Goal: Information Seeking & Learning: Stay updated

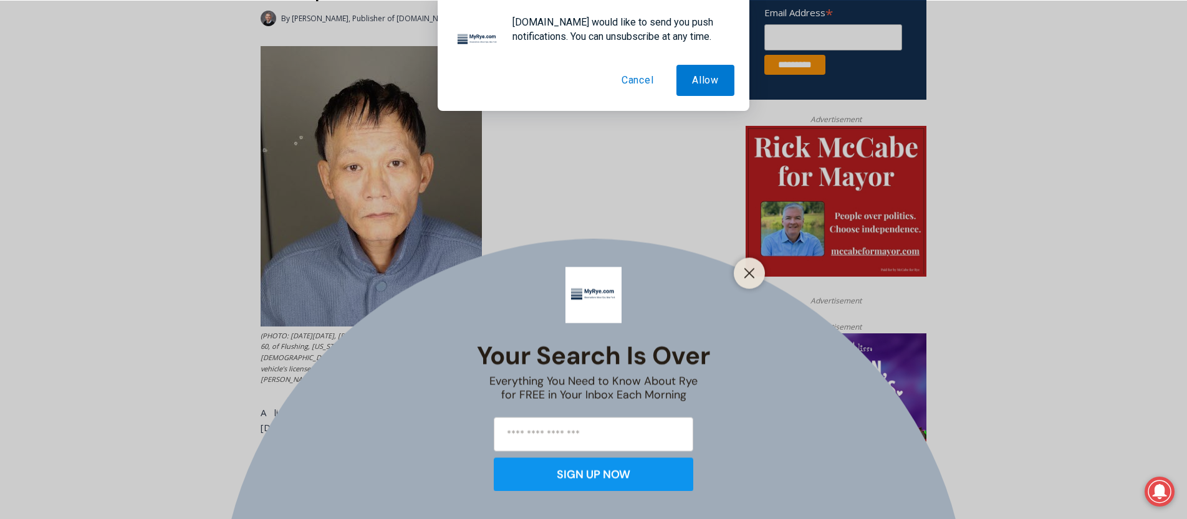
scroll to position [354, 0]
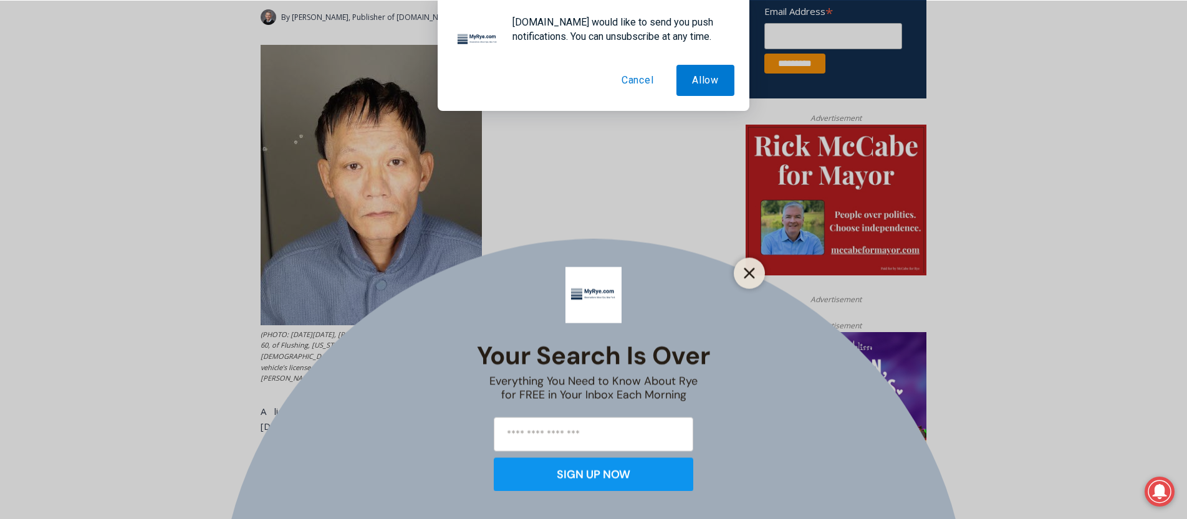
click at [745, 276] on icon "Close" at bounding box center [749, 272] width 11 height 11
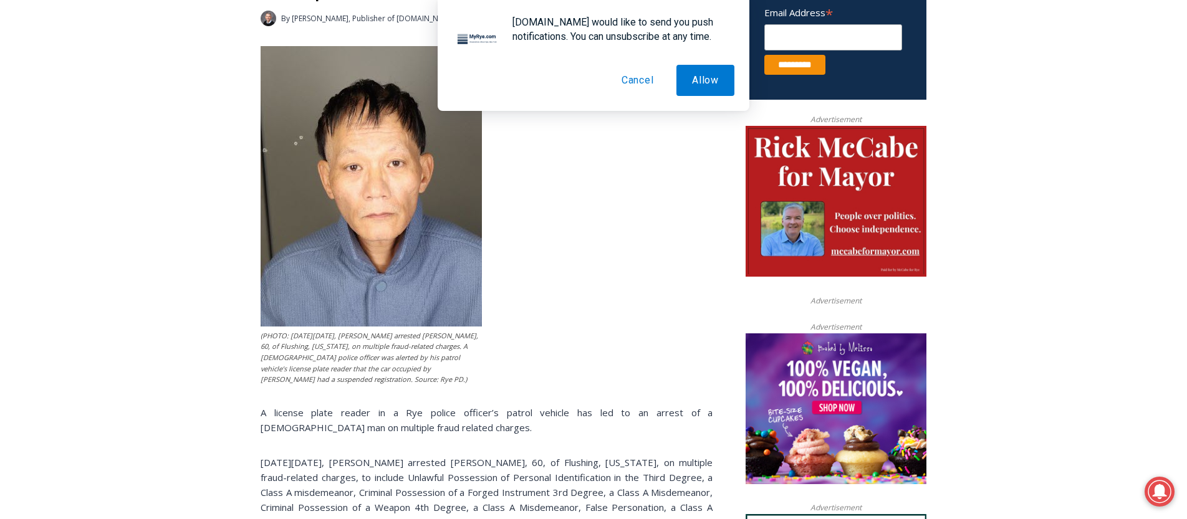
scroll to position [355, 0]
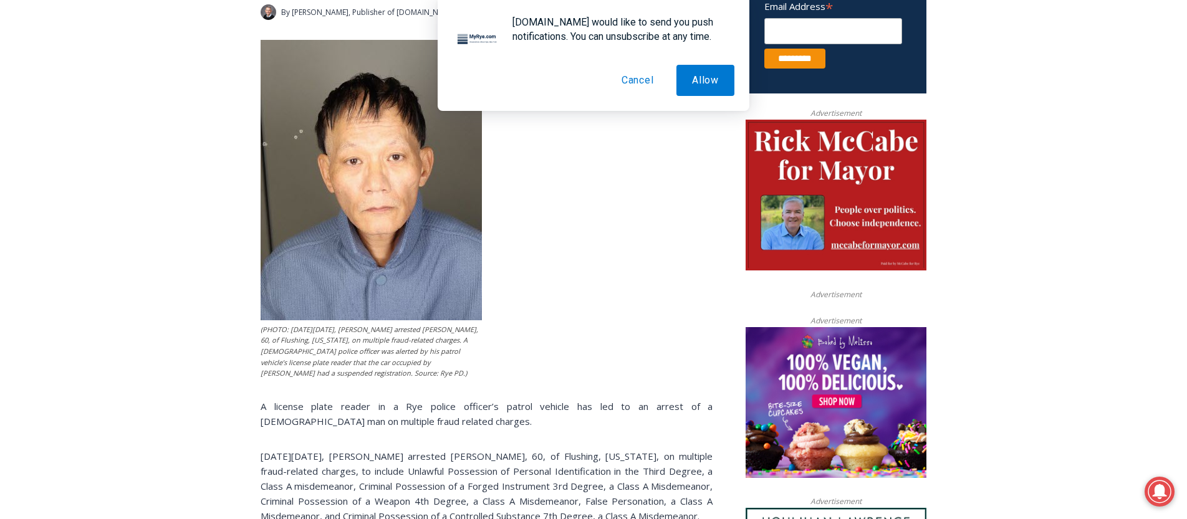
click at [639, 82] on button "Cancel" at bounding box center [638, 80] width 64 height 31
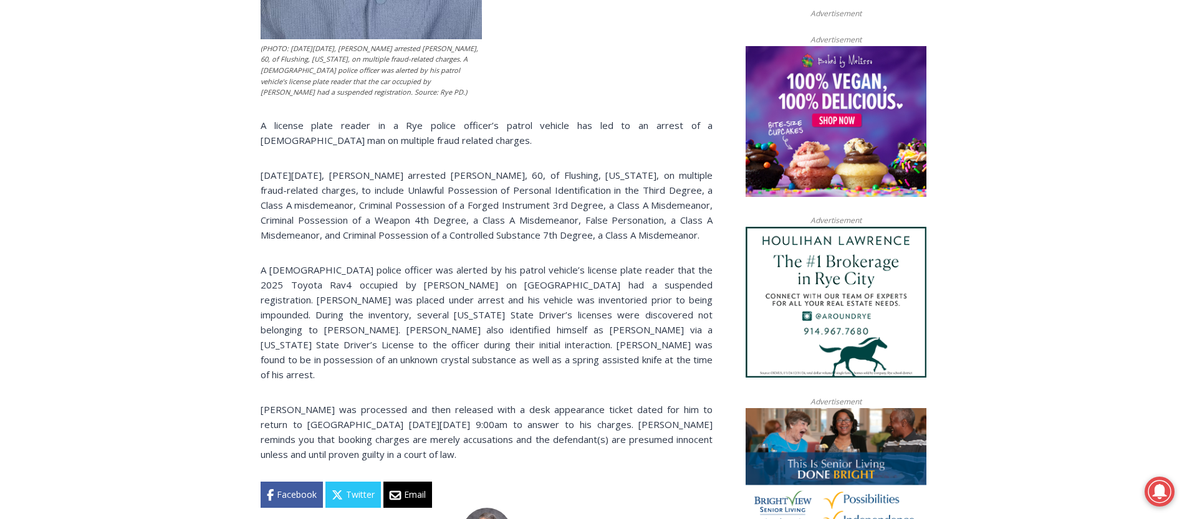
scroll to position [639, 0]
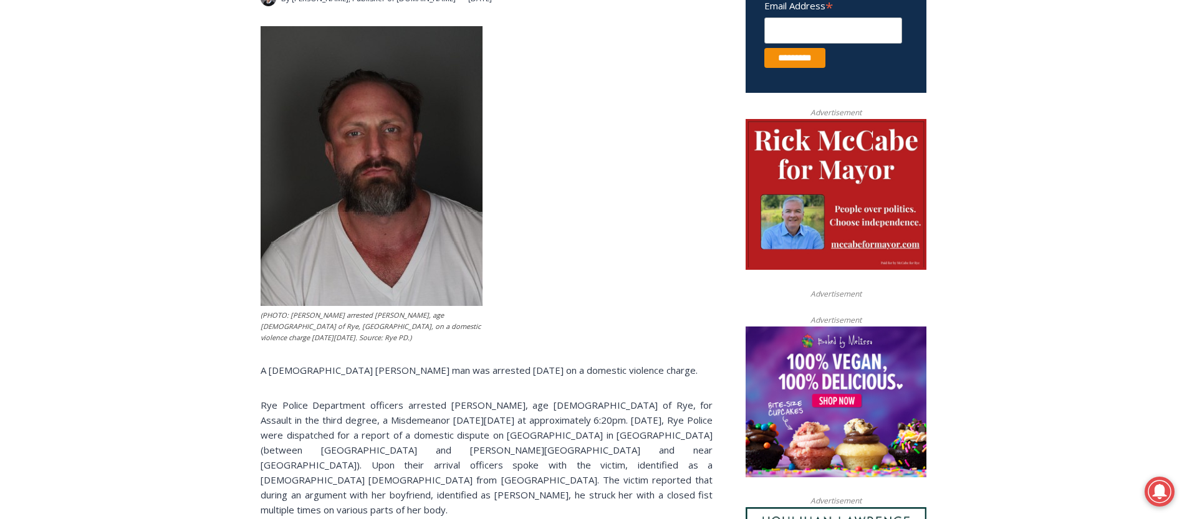
scroll to position [362, 0]
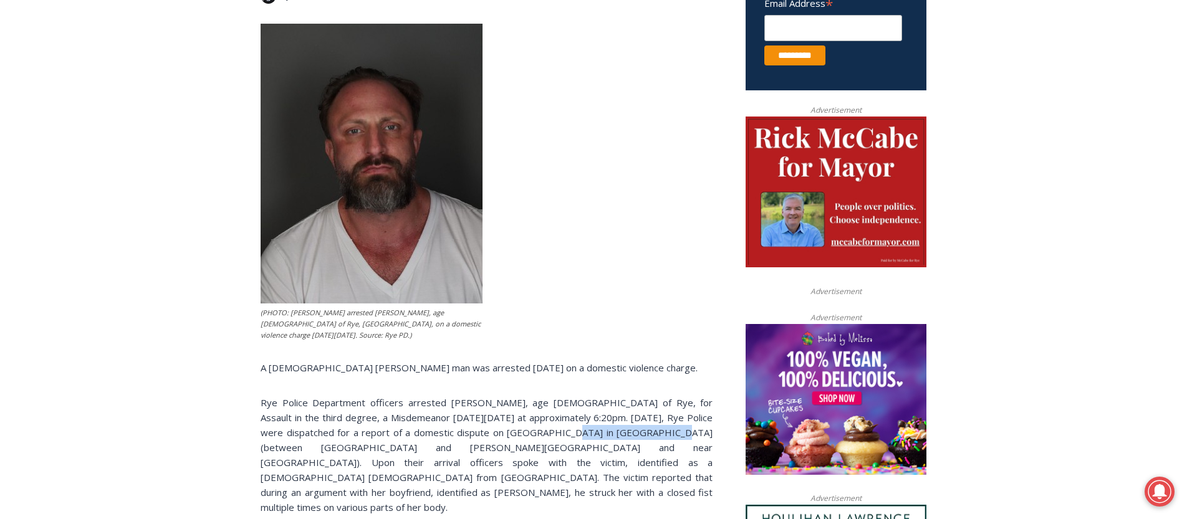
drag, startPoint x: 535, startPoint y: 437, endPoint x: 627, endPoint y: 435, distance: 92.3
click at [628, 435] on p "Rye Police Department officers arrested Michael P. O’Connell, age 42 of Rye, fo…" at bounding box center [487, 455] width 452 height 120
copy p "Cottage Street in Rye"
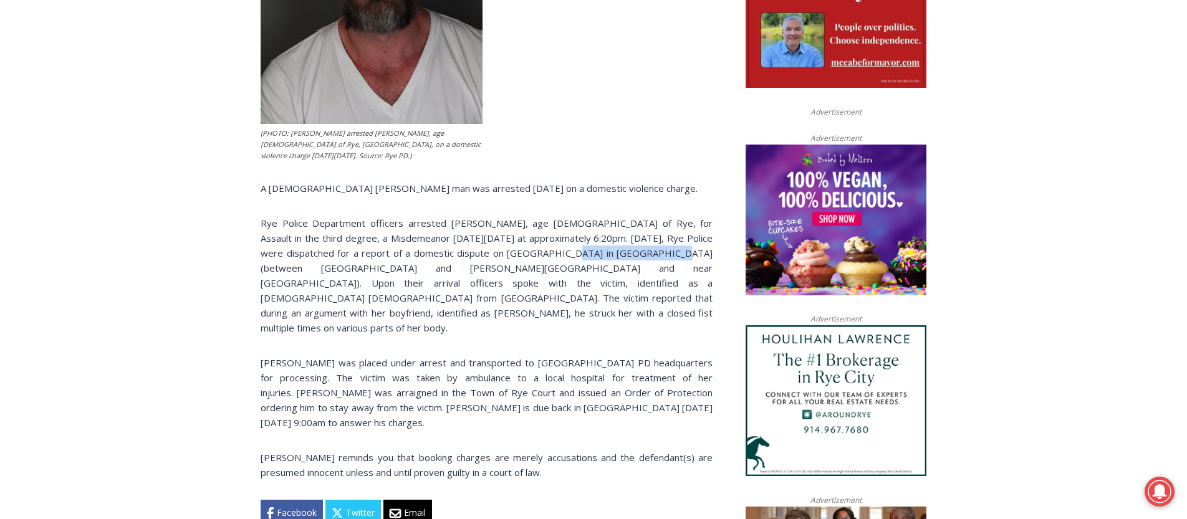
scroll to position [629, 0]
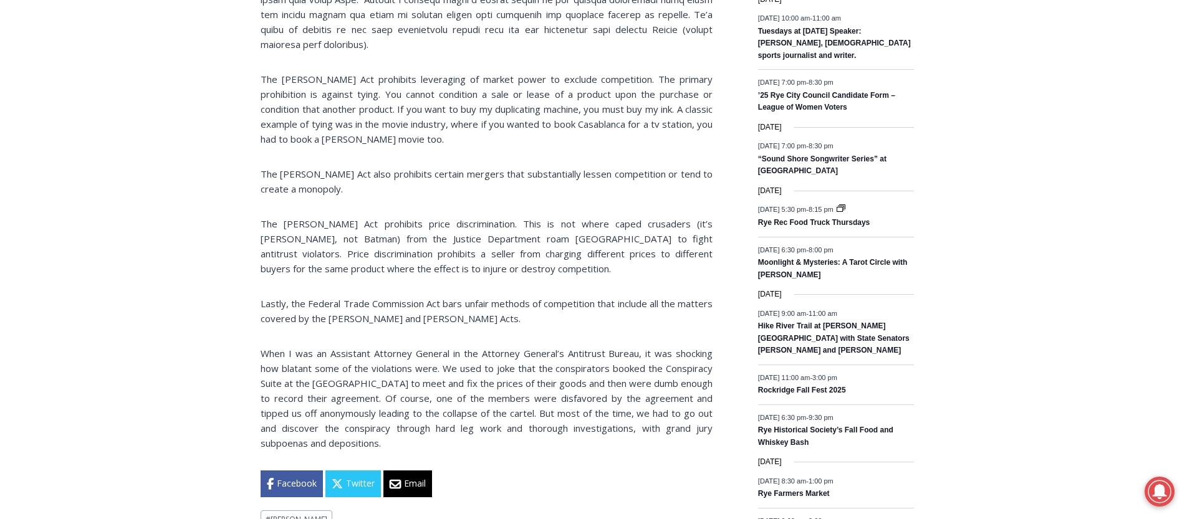
scroll to position [1443, 0]
